Goal: Task Accomplishment & Management: Manage account settings

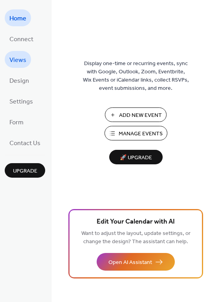
click at [22, 56] on span "Views" at bounding box center [17, 60] width 17 height 12
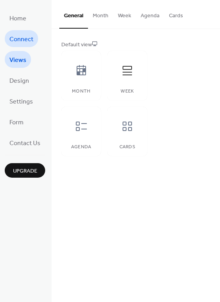
click at [27, 38] on span "Connect" at bounding box center [21, 39] width 24 height 12
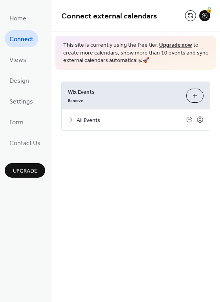
click at [71, 119] on icon at bounding box center [71, 120] width 2 height 4
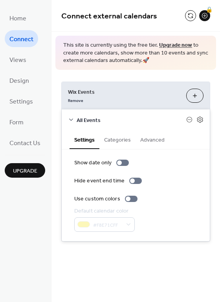
click at [114, 142] on button "Categories" at bounding box center [117, 139] width 36 height 18
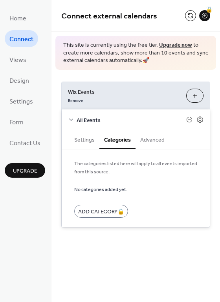
click at [91, 141] on button "Settings" at bounding box center [84, 139] width 30 height 18
